Goal: Navigation & Orientation: Go to known website

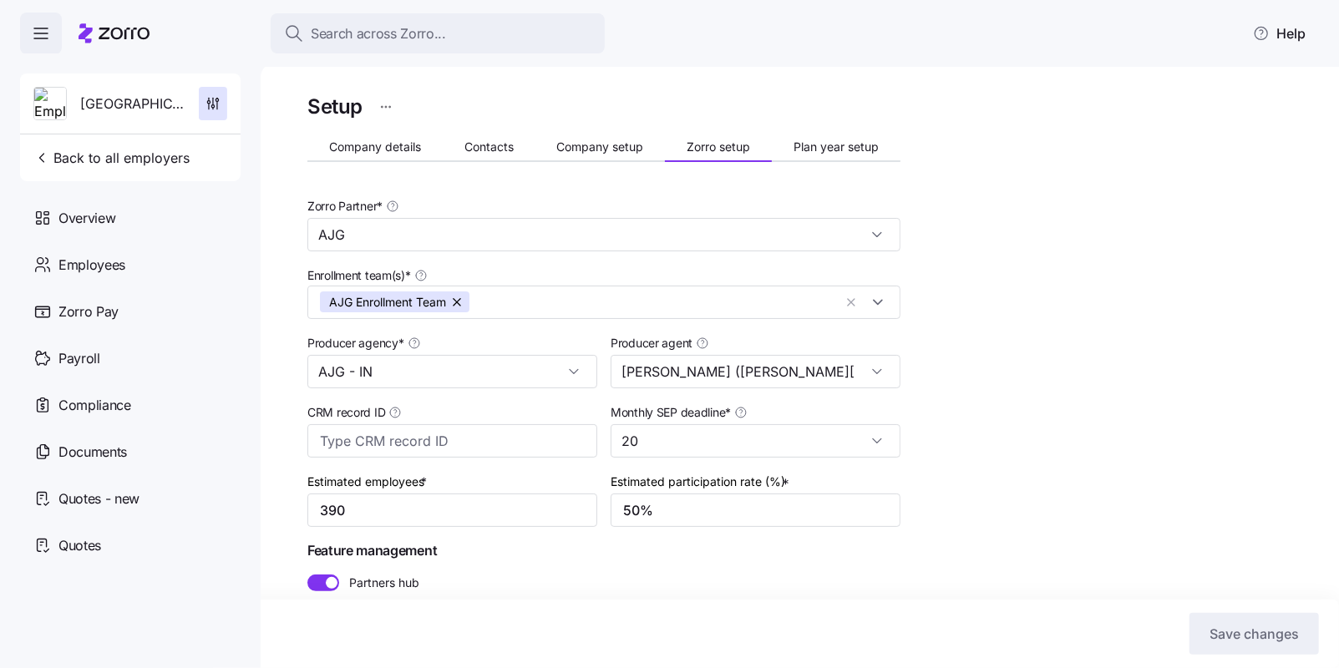
scroll to position [59, 0]
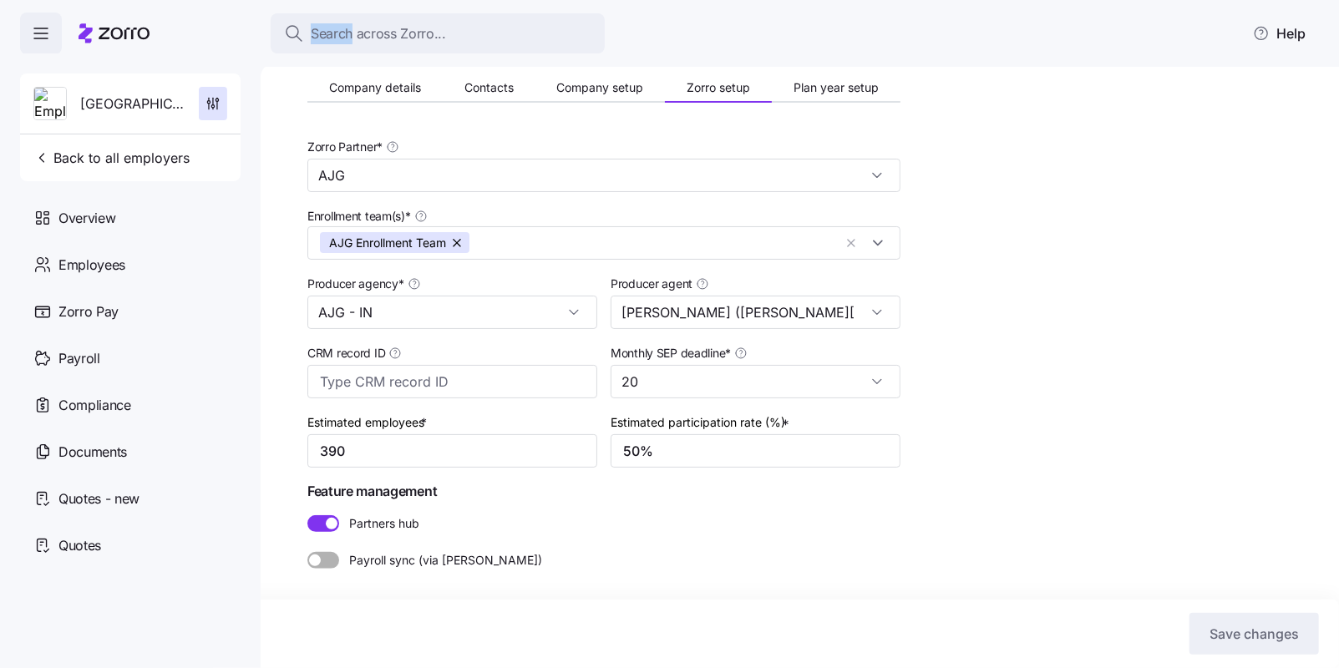
click at [149, 28] on icon at bounding box center [114, 33] width 71 height 20
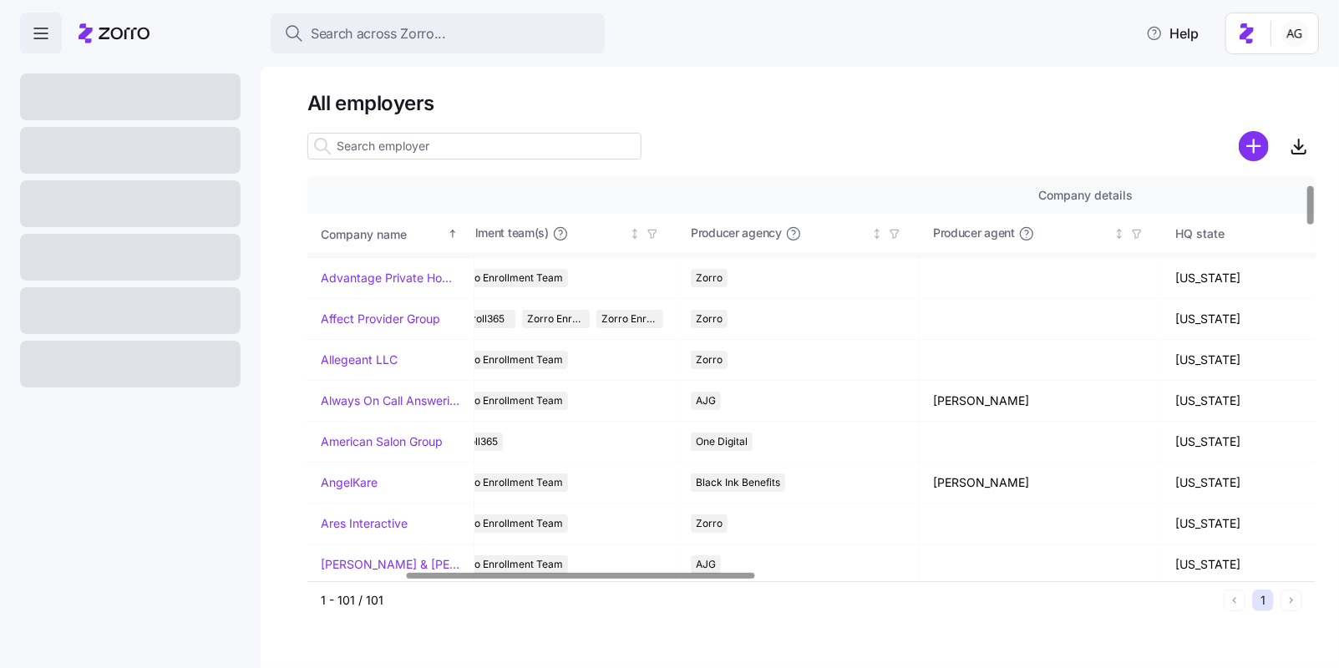
scroll to position [78, 282]
